Goal: Check status

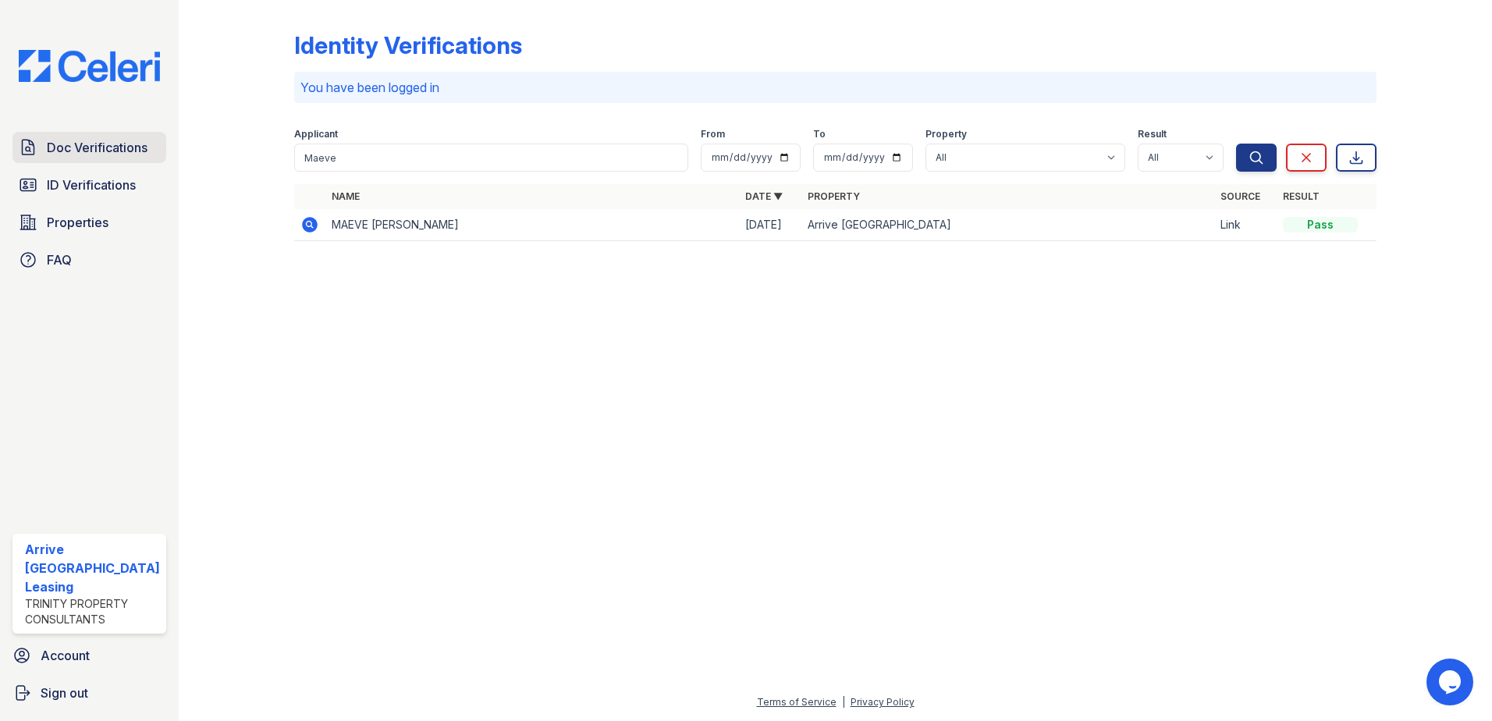
click at [89, 145] on span "Doc Verifications" at bounding box center [97, 147] width 101 height 19
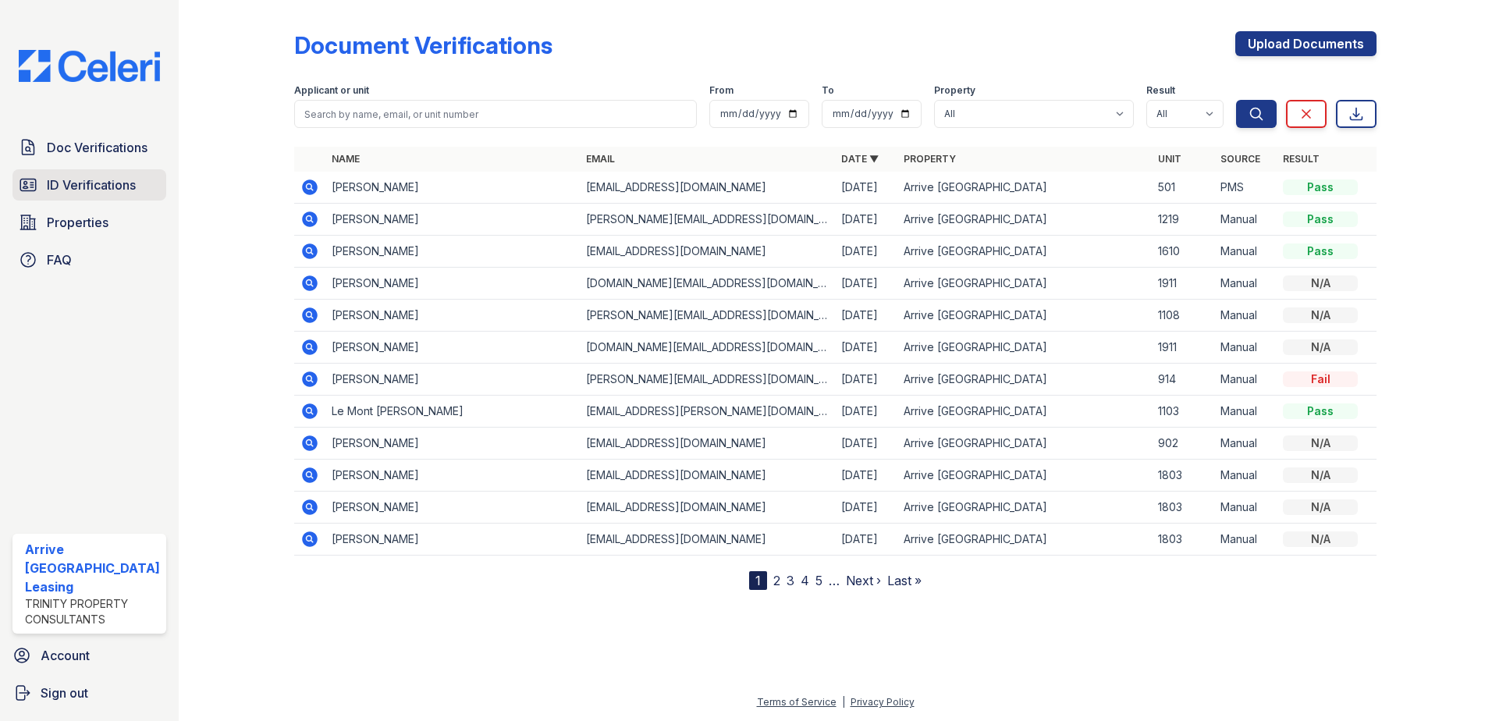
click at [95, 181] on span "ID Verifications" at bounding box center [91, 185] width 89 height 19
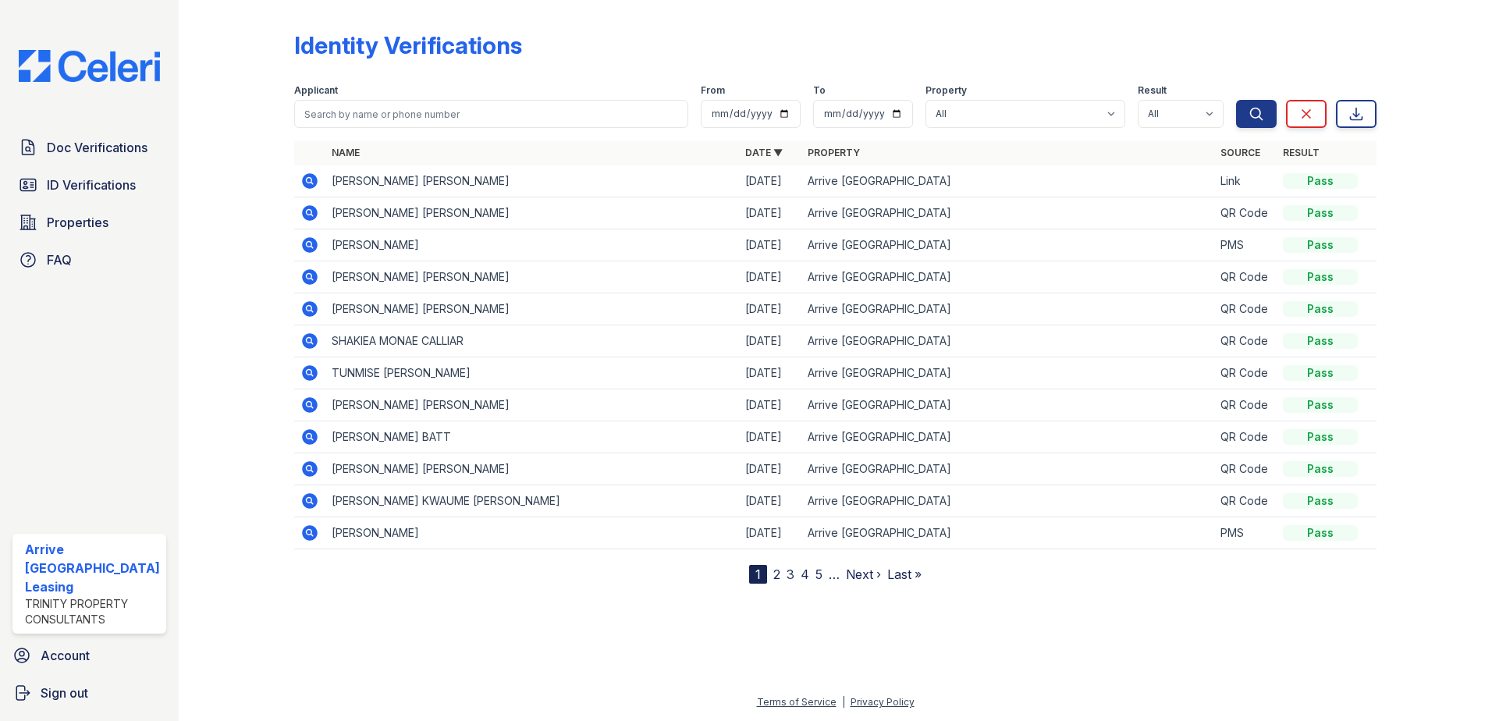
click at [297, 175] on td at bounding box center [309, 181] width 31 height 32
click at [305, 181] on icon at bounding box center [309, 181] width 19 height 19
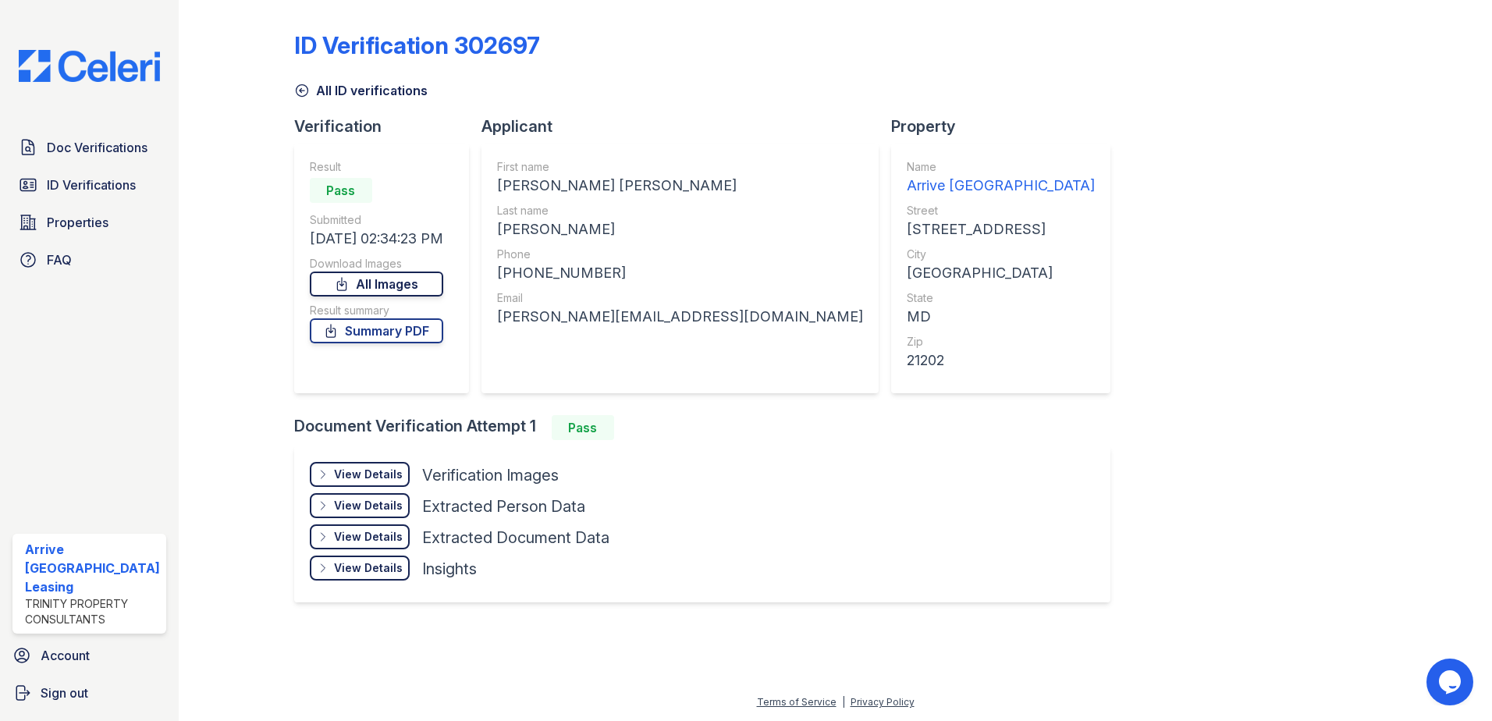
click at [377, 290] on link "All Images" at bounding box center [376, 284] width 133 height 25
click at [316, 333] on link "Summary PDF" at bounding box center [376, 330] width 133 height 25
click at [52, 140] on span "Doc Verifications" at bounding box center [97, 147] width 101 height 19
